Goal: Communication & Community: Answer question/provide support

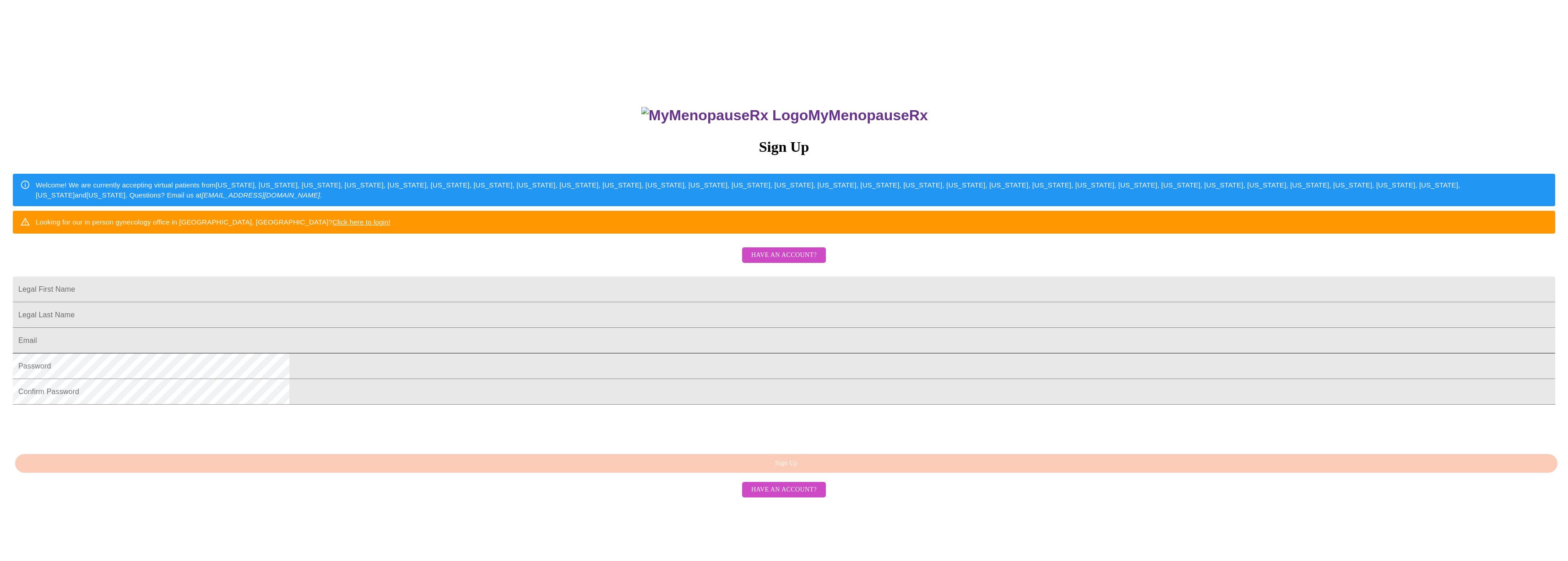
scroll to position [45, 0]
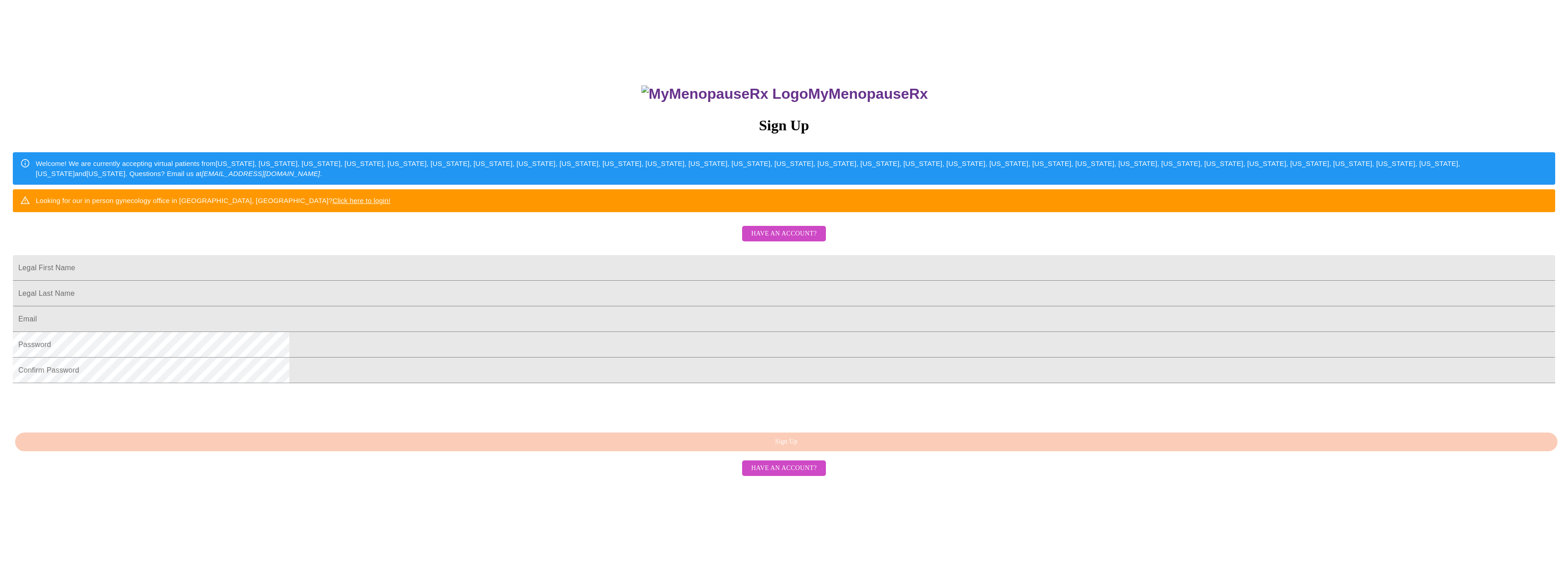
click at [792, 240] on span "Have an account?" at bounding box center [784, 233] width 66 height 12
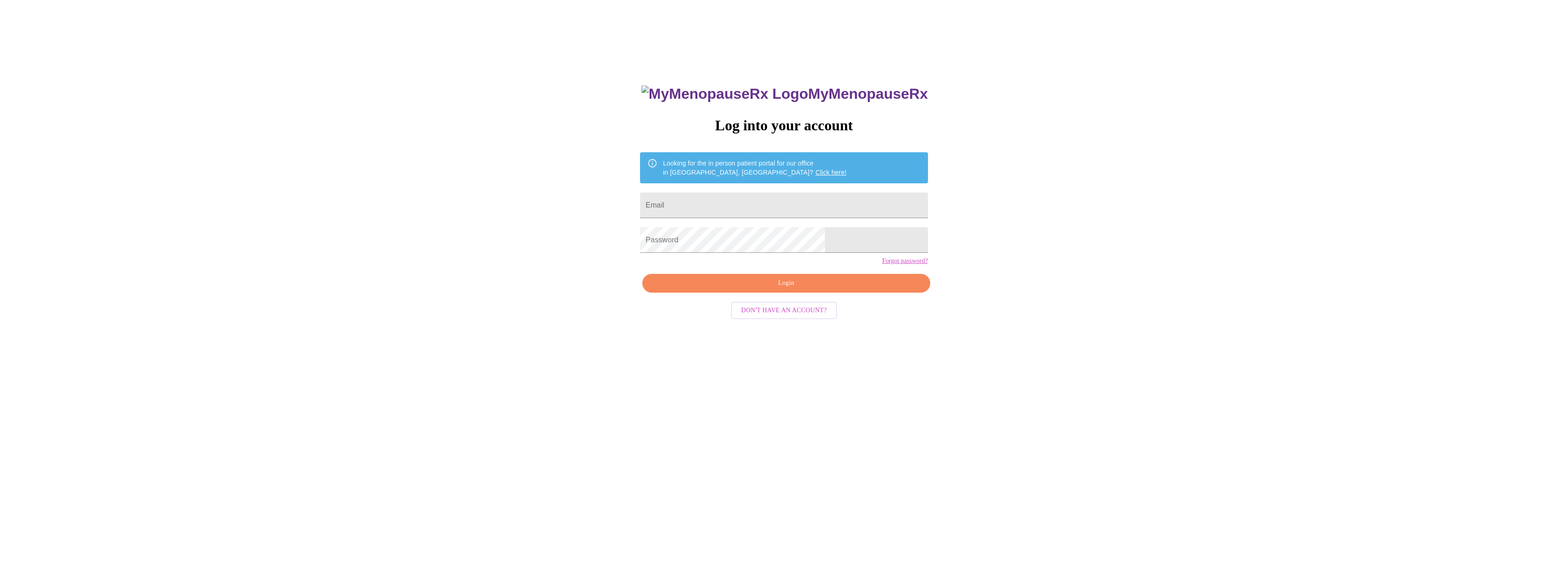
scroll to position [9, 0]
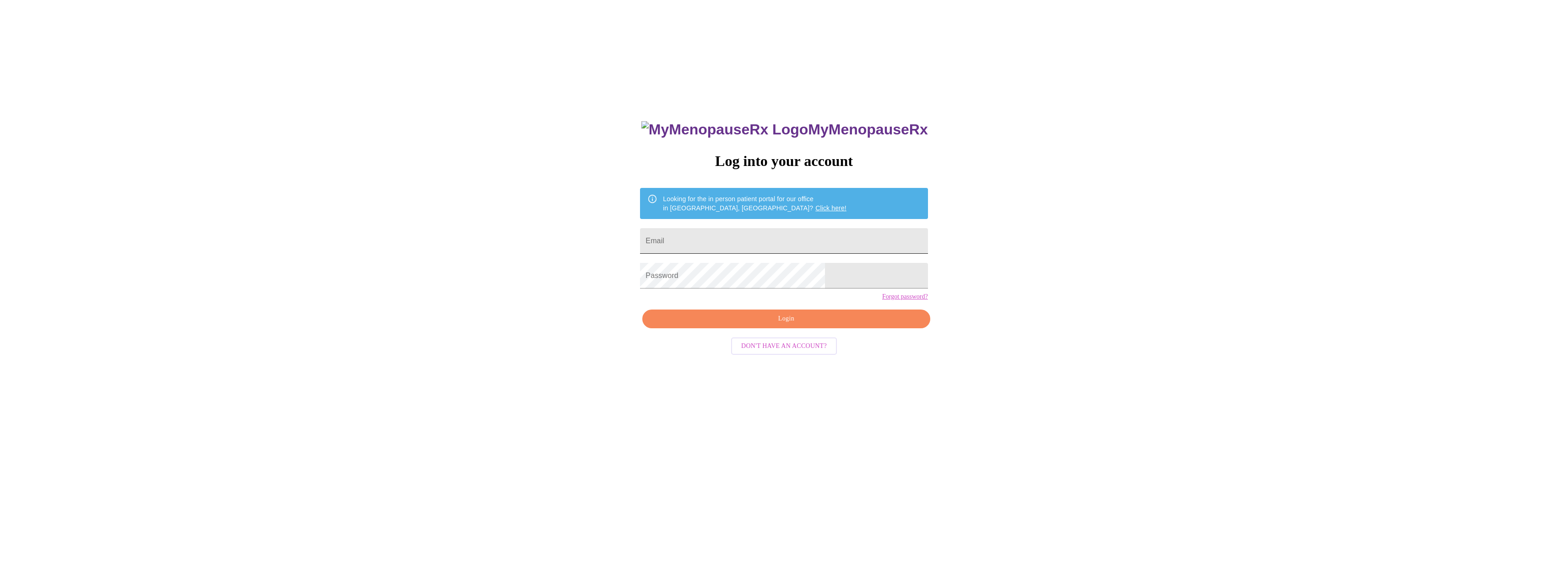
click at [741, 238] on input "Email" at bounding box center [784, 241] width 287 height 26
type input "[EMAIL_ADDRESS][DOMAIN_NAME]"
click at [708, 325] on span "Login" at bounding box center [786, 319] width 266 height 12
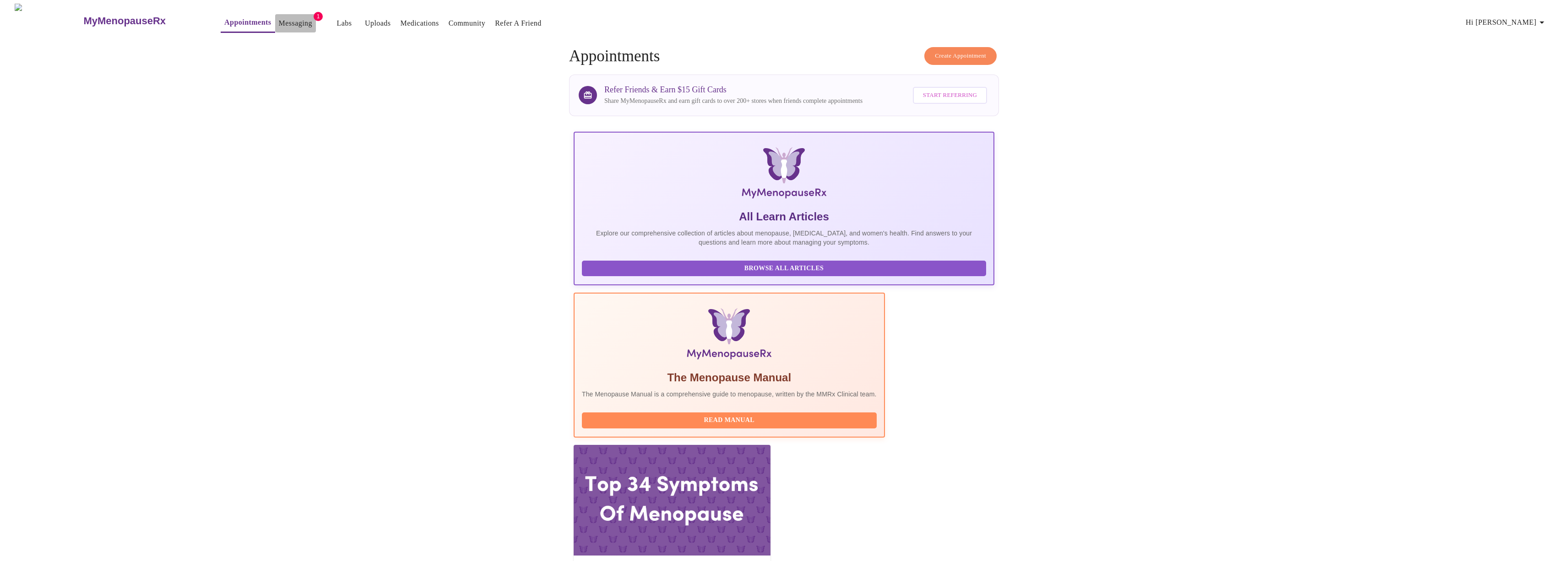
click at [279, 23] on link "Messaging" at bounding box center [295, 23] width 33 height 13
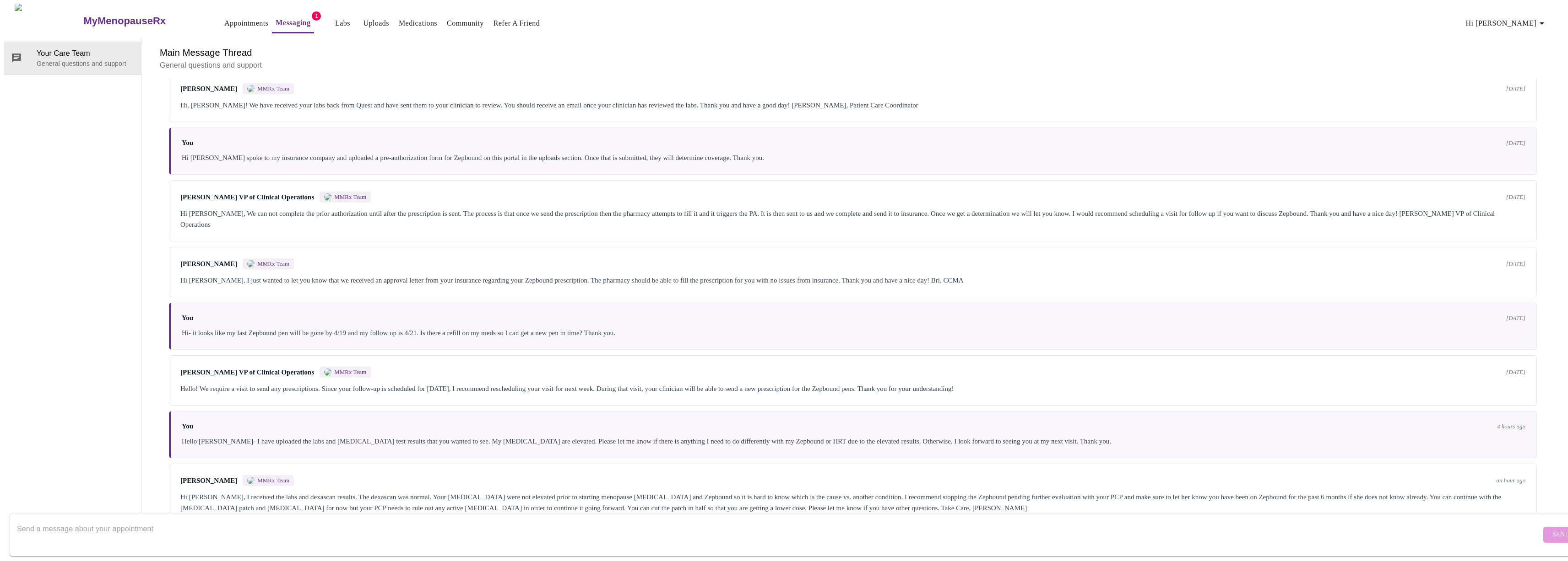
scroll to position [176, 0]
click at [1484, 492] on div "Hi [PERSON_NAME], I received the labs and dexascan results. The dexascan was no…" at bounding box center [853, 503] width 1345 height 22
